Goal: Find specific page/section: Find specific page/section

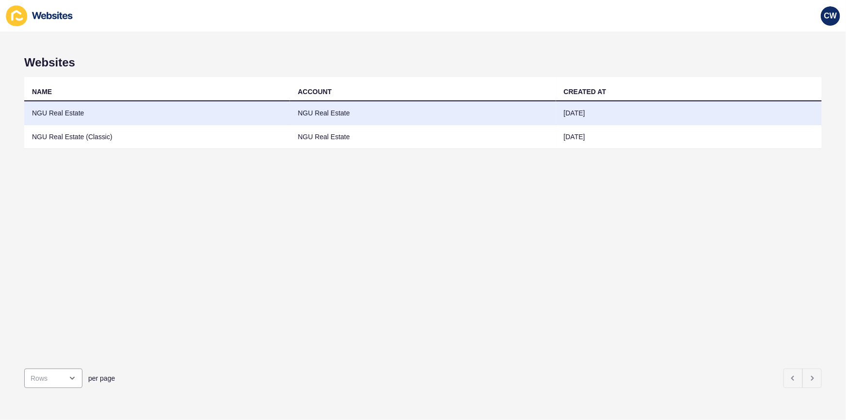
click at [104, 122] on td "NGU Real Estate" at bounding box center [157, 113] width 266 height 24
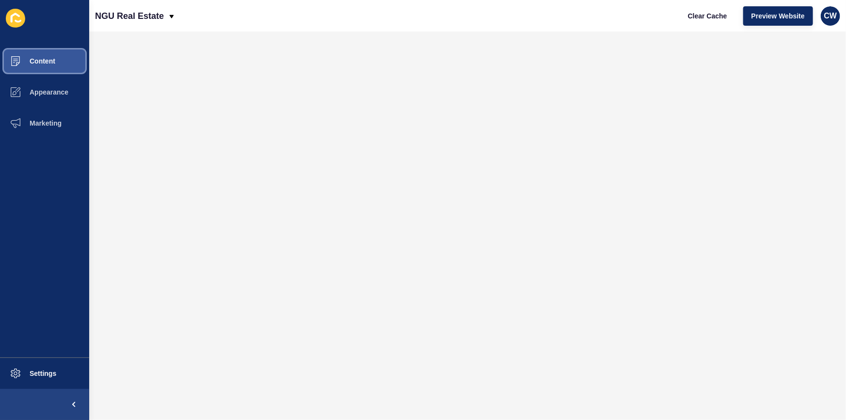
click at [64, 60] on button "Content" at bounding box center [44, 61] width 89 height 31
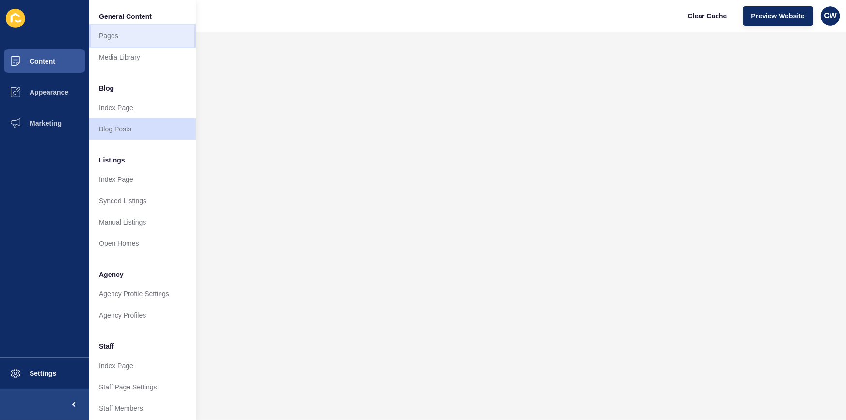
click at [148, 40] on link "Pages" at bounding box center [142, 35] width 107 height 21
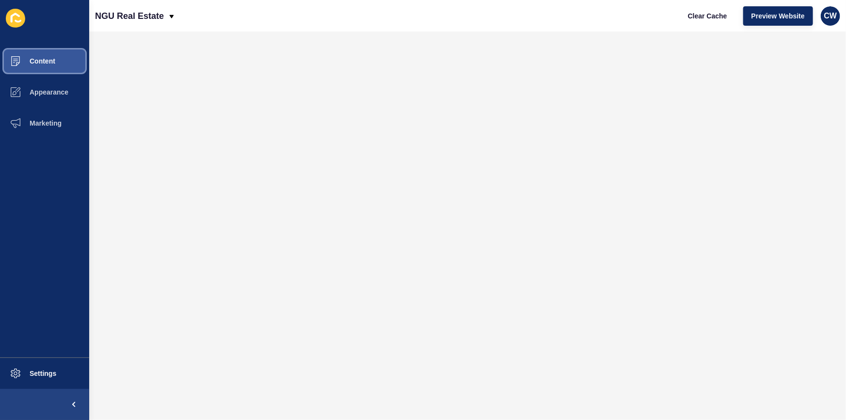
click at [54, 60] on span "Content" at bounding box center [27, 61] width 57 height 8
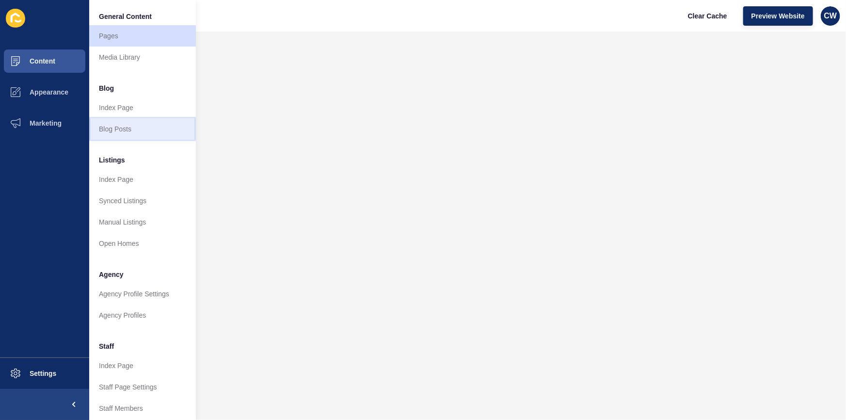
click at [143, 131] on link "Blog Posts" at bounding box center [142, 128] width 107 height 21
